Goal: Information Seeking & Learning: Find specific fact

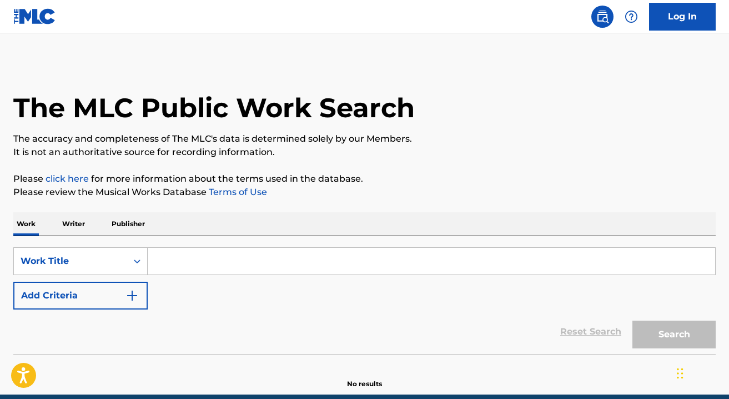
click at [224, 261] on input "Search Form" at bounding box center [432, 261] width 568 height 27
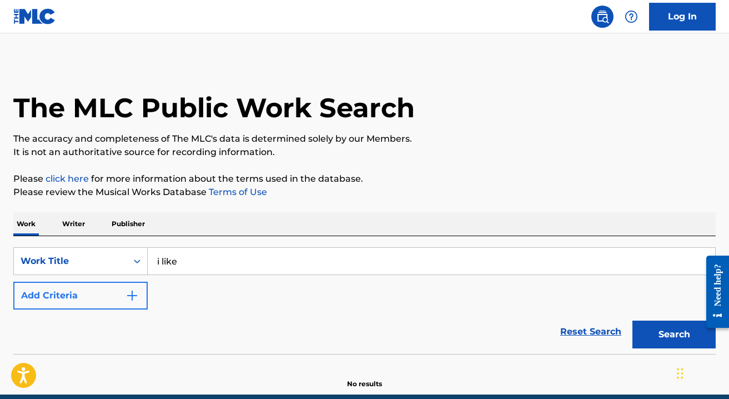
type input "i like"
click at [137, 291] on img "Search Form" at bounding box center [132, 295] width 13 height 13
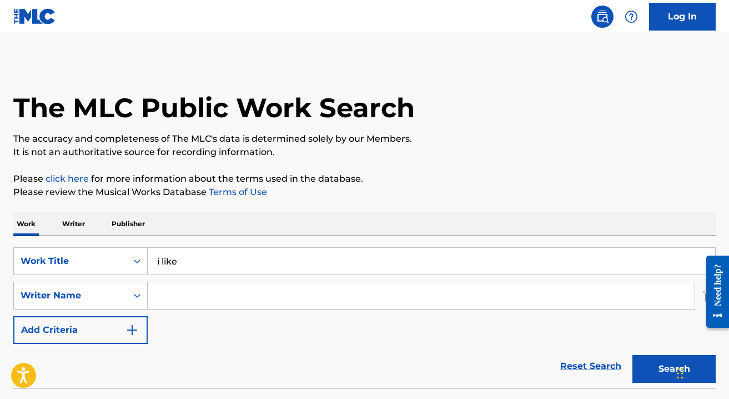
click at [167, 294] on input "Search Form" at bounding box center [421, 295] width 547 height 27
click at [633, 355] on button "Search" at bounding box center [674, 369] width 83 height 28
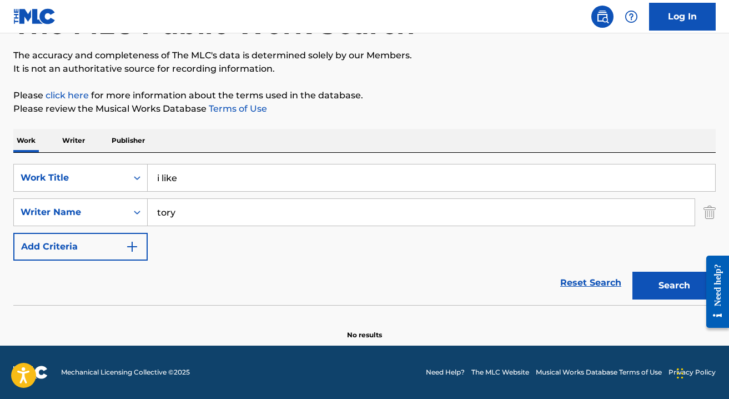
type input "tory"
click at [633, 272] on button "Search" at bounding box center [674, 286] width 83 height 28
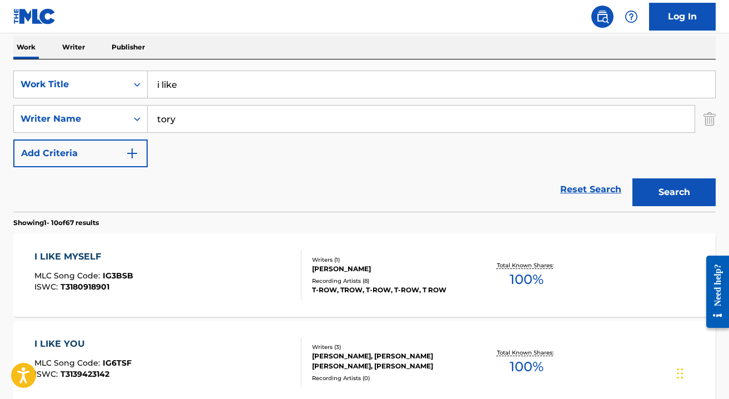
scroll to position [174, 0]
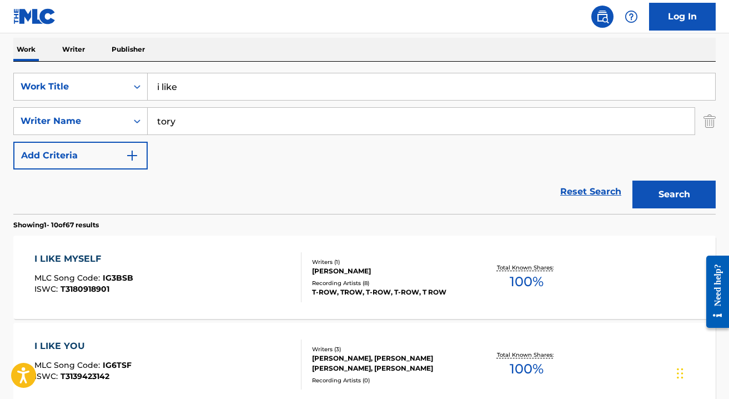
click at [230, 115] on input "tory" at bounding box center [421, 121] width 547 height 27
click at [134, 119] on icon "Search Form" at bounding box center [137, 121] width 11 height 11
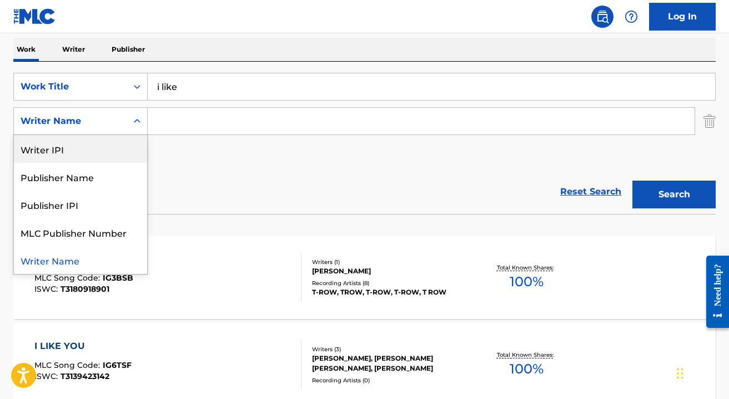
click at [221, 157] on div "SearchWithCriteria3a0a8e64-0d61-4183-a694-af89364ce8e1 Work Title i like Search…" at bounding box center [364, 121] width 703 height 97
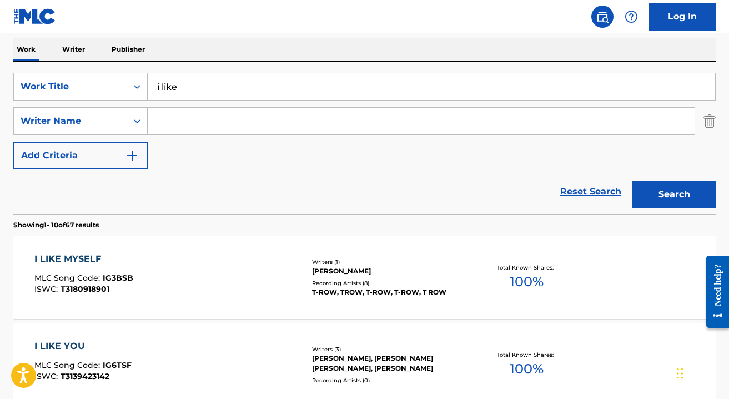
click at [217, 119] on input "Search Form" at bounding box center [421, 121] width 547 height 27
click at [393, 145] on div "SearchWithCriteria3a0a8e64-0d61-4183-a694-af89364ce8e1 Work Title i like Search…" at bounding box center [364, 121] width 703 height 97
click at [392, 122] on input "Search Form" at bounding box center [421, 121] width 547 height 27
type input "daystar"
click at [633, 181] on button "Search" at bounding box center [674, 195] width 83 height 28
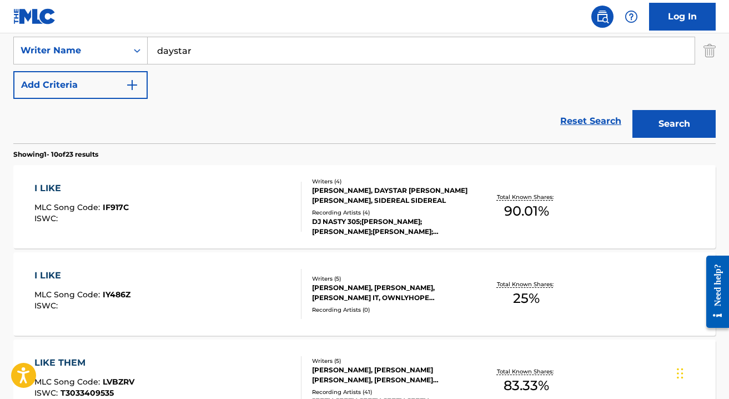
scroll to position [244, 0]
click at [259, 221] on div "I LIKE MLC Song Code : IF917C ISWC :" at bounding box center [167, 207] width 267 height 50
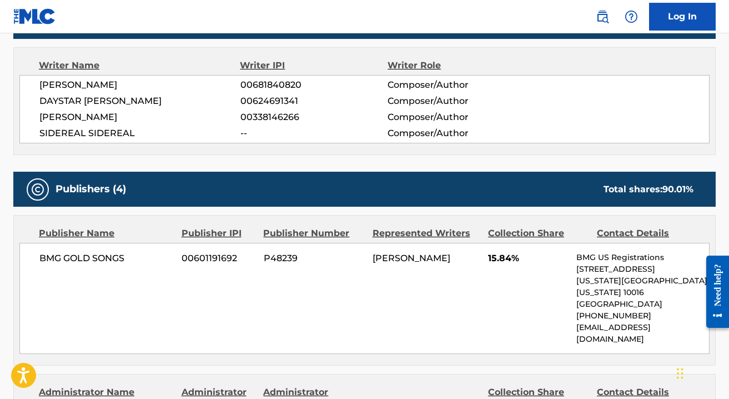
scroll to position [383, 0]
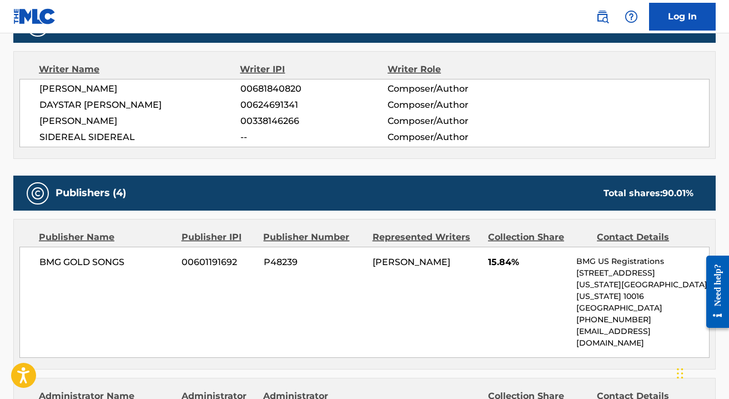
click at [113, 132] on span "SIDEREAL SIDEREAL" at bounding box center [139, 137] width 201 height 13
click at [51, 129] on div "[PERSON_NAME] 00681840820 Composer/Author DAYSTAR [PERSON_NAME] 00624691341 Com…" at bounding box center [364, 113] width 690 height 68
click at [61, 118] on span "[PERSON_NAME]" at bounding box center [139, 120] width 201 height 13
click at [112, 134] on span "SIDEREAL SIDEREAL" at bounding box center [139, 137] width 201 height 13
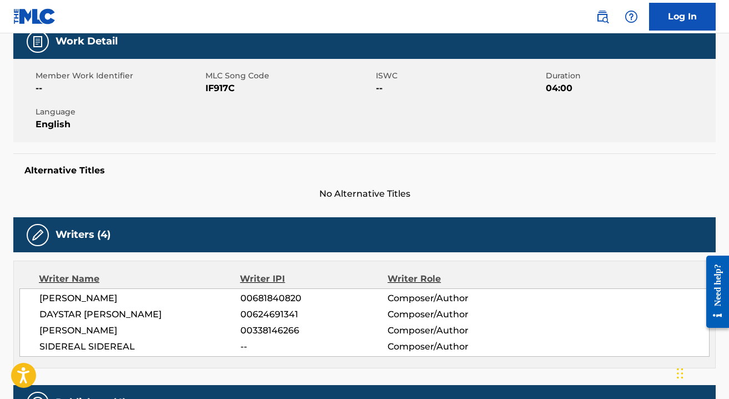
scroll to position [0, 0]
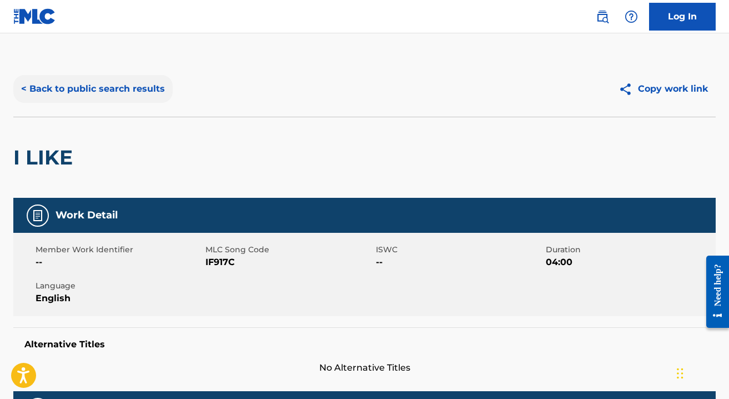
click at [116, 91] on button "< Back to public search results" at bounding box center [92, 89] width 159 height 28
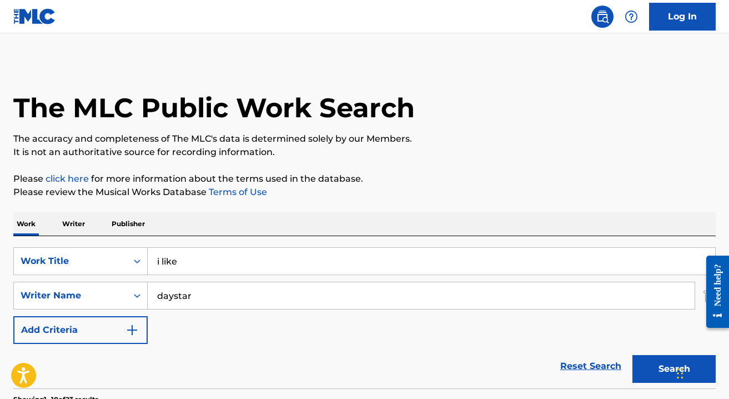
scroll to position [244, 0]
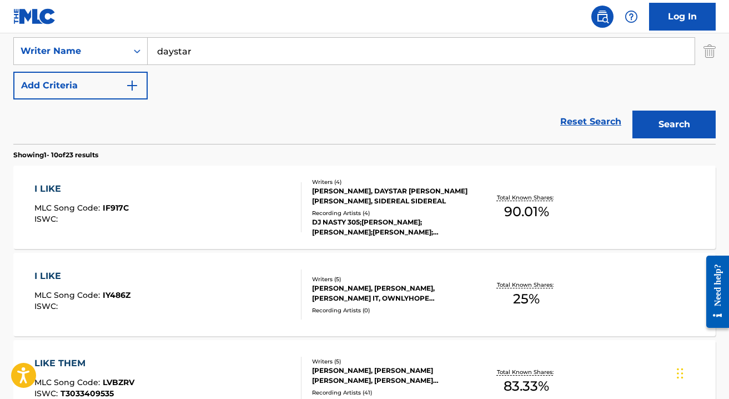
click at [216, 309] on div "I LIKE MLC Song Code : IY486Z ISWC :" at bounding box center [167, 294] width 267 height 50
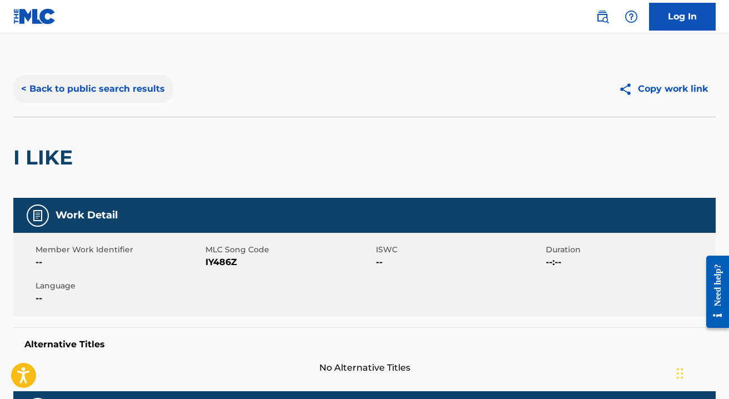
click at [94, 87] on button "< Back to public search results" at bounding box center [92, 89] width 159 height 28
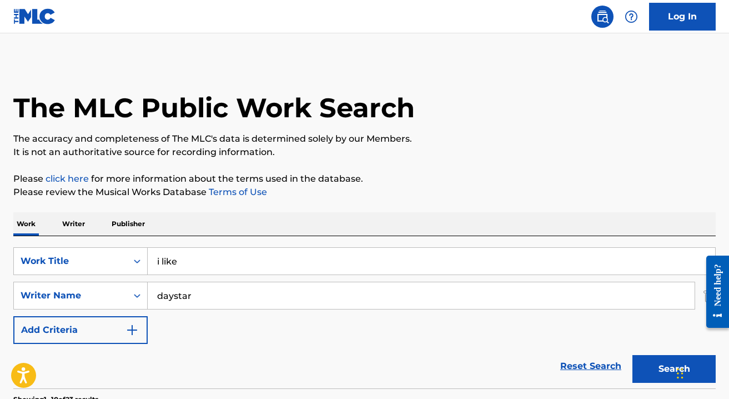
click at [177, 256] on input "i like" at bounding box center [432, 261] width 568 height 27
type input "world boss"
click at [219, 294] on input "daystar" at bounding box center [421, 295] width 547 height 27
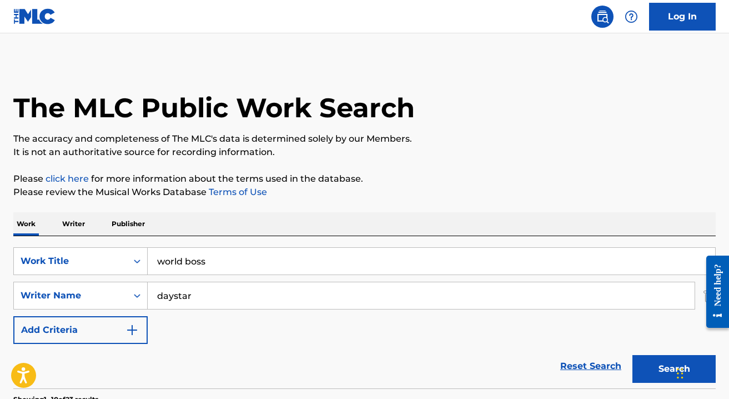
click at [219, 294] on input "daystar" at bounding box center [421, 295] width 547 height 27
click at [633, 355] on button "Search" at bounding box center [674, 369] width 83 height 28
type input "[PERSON_NAME]"
click at [633, 355] on button "Search" at bounding box center [674, 369] width 83 height 28
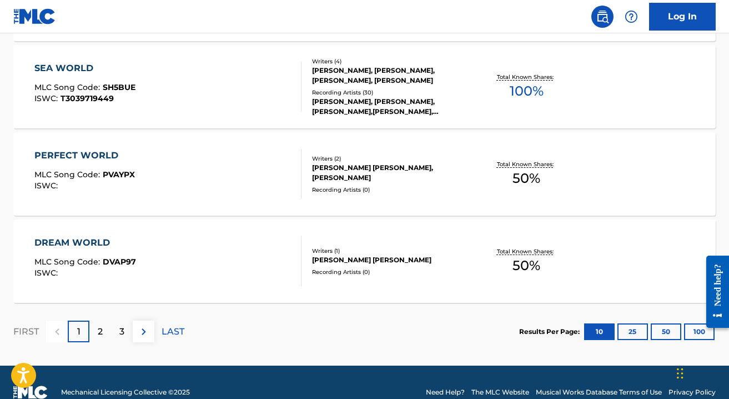
scroll to position [995, 0]
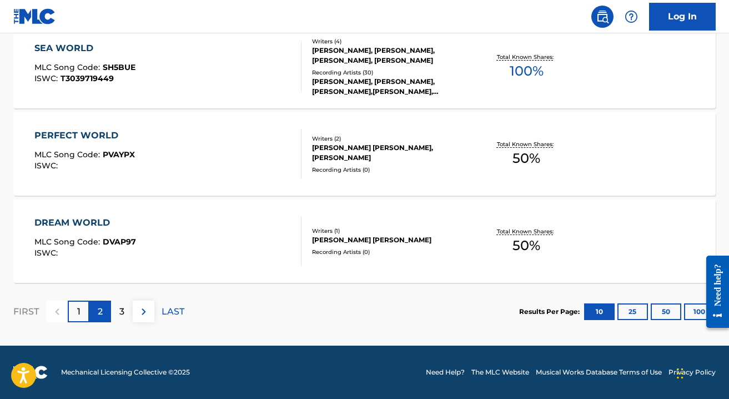
click at [97, 317] on div "2" at bounding box center [100, 312] width 22 height 22
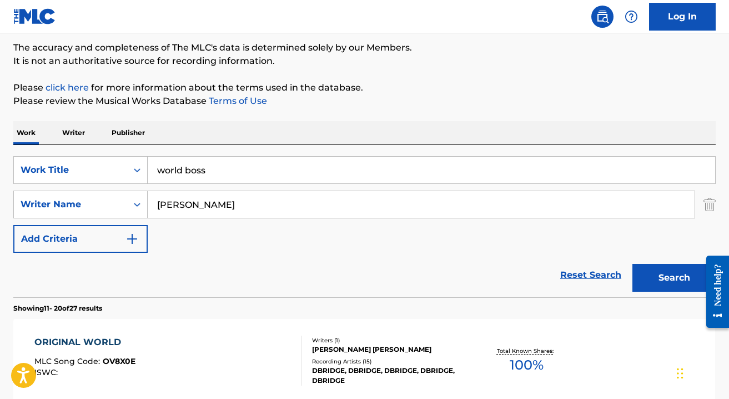
scroll to position [96, 0]
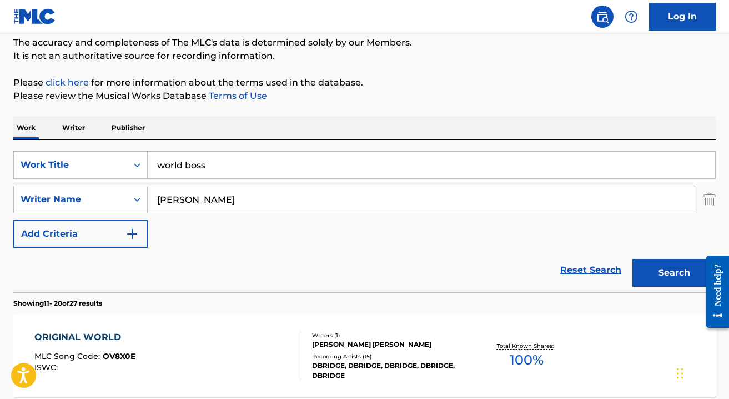
click at [222, 166] on input "world boss" at bounding box center [432, 165] width 568 height 27
click at [238, 207] on input "[PERSON_NAME]" at bounding box center [421, 199] width 547 height 27
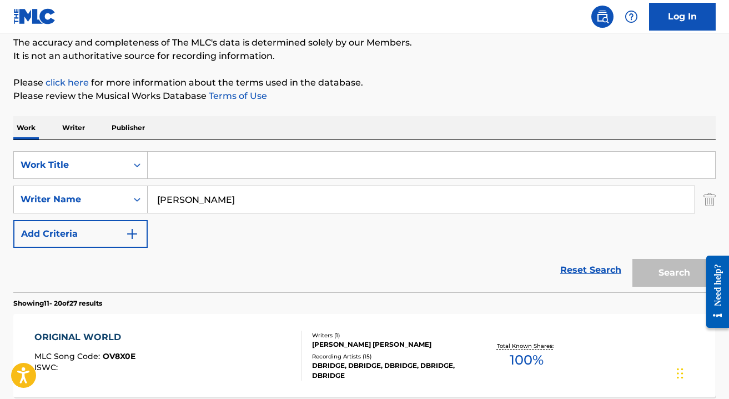
click at [238, 207] on input "[PERSON_NAME]" at bounding box center [421, 199] width 547 height 27
click at [248, 168] on input "Search Form" at bounding box center [432, 165] width 568 height 27
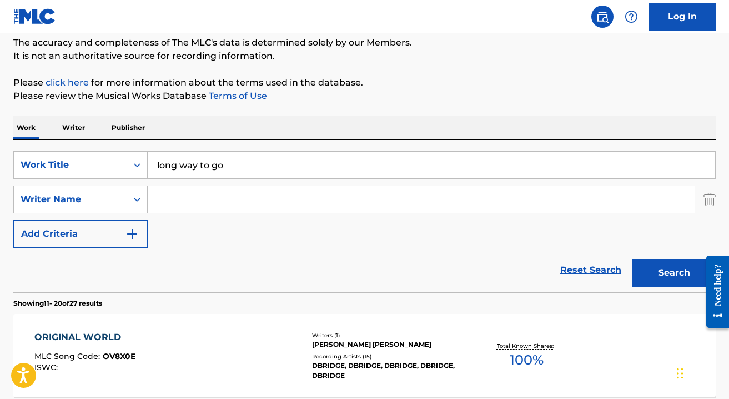
type input "long way to go"
click at [633, 259] on button "Search" at bounding box center [674, 273] width 83 height 28
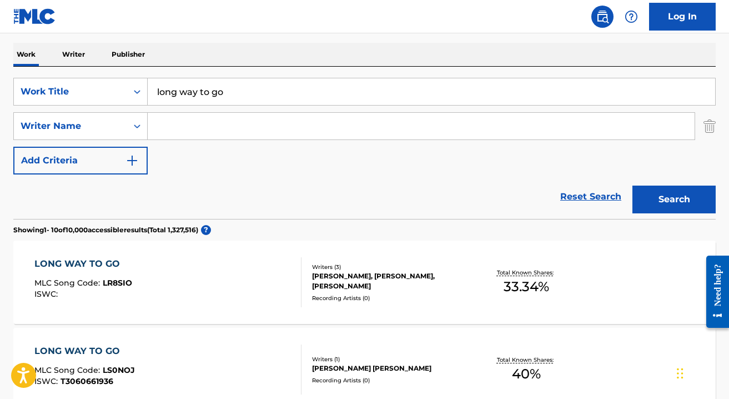
scroll to position [0, 0]
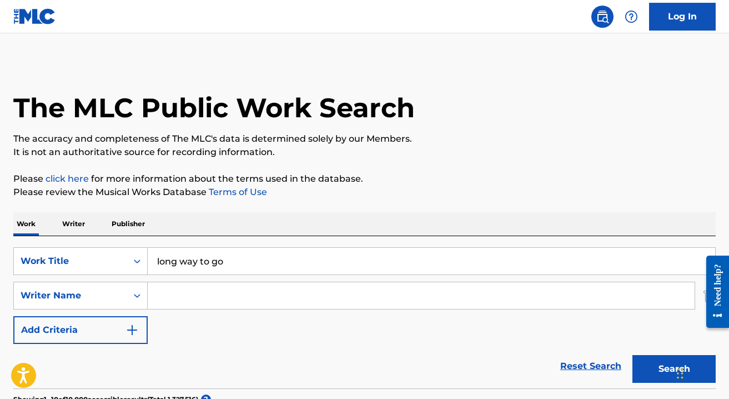
click at [238, 302] on input "Search Form" at bounding box center [421, 295] width 547 height 27
paste input "Raqhid"
type input "Raqhid"
click at [633, 355] on button "Search" at bounding box center [674, 369] width 83 height 28
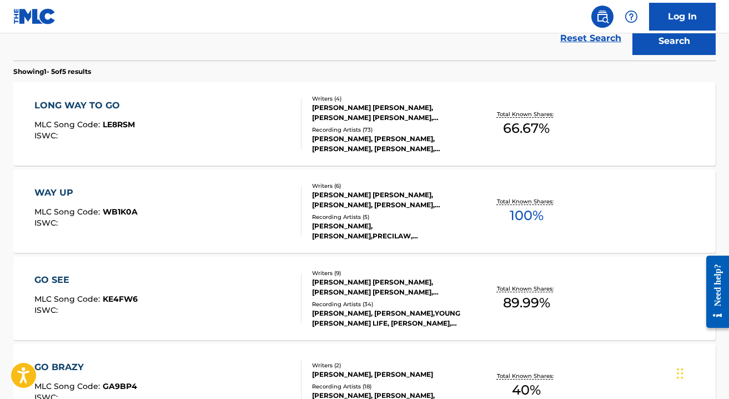
scroll to position [333, 0]
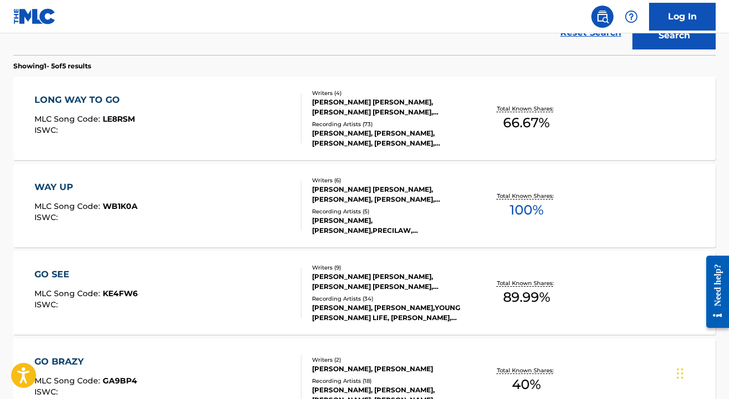
click at [273, 128] on div "LONG WAY TO GO MLC Song Code : LE8RSM ISWC :" at bounding box center [167, 118] width 267 height 50
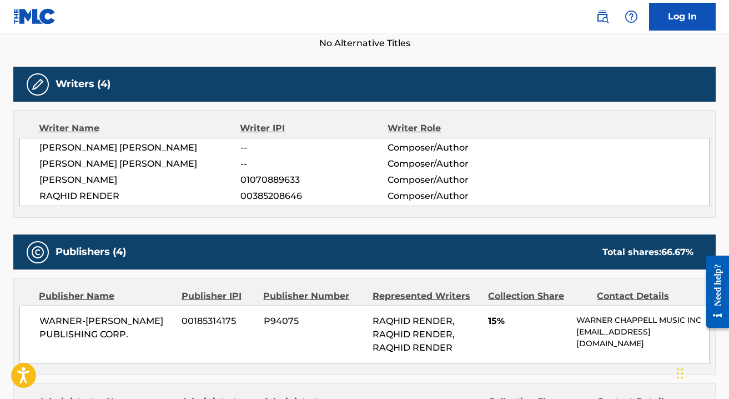
scroll to position [312, 0]
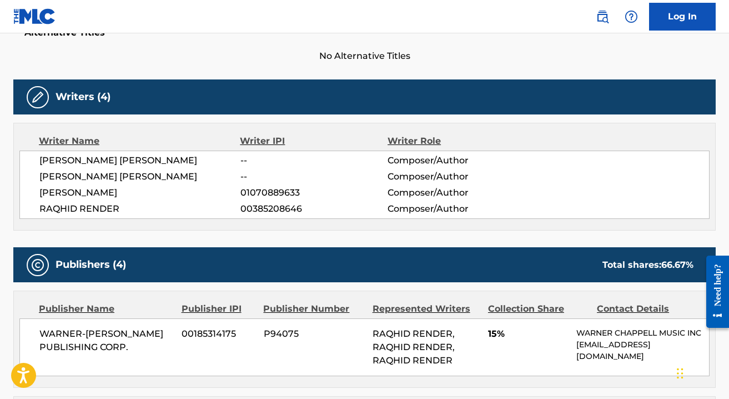
click at [90, 162] on span "[PERSON_NAME] [PERSON_NAME]" at bounding box center [139, 160] width 201 height 13
copy div "[PERSON_NAME] [PERSON_NAME]"
